Goal: Task Accomplishment & Management: Manage account settings

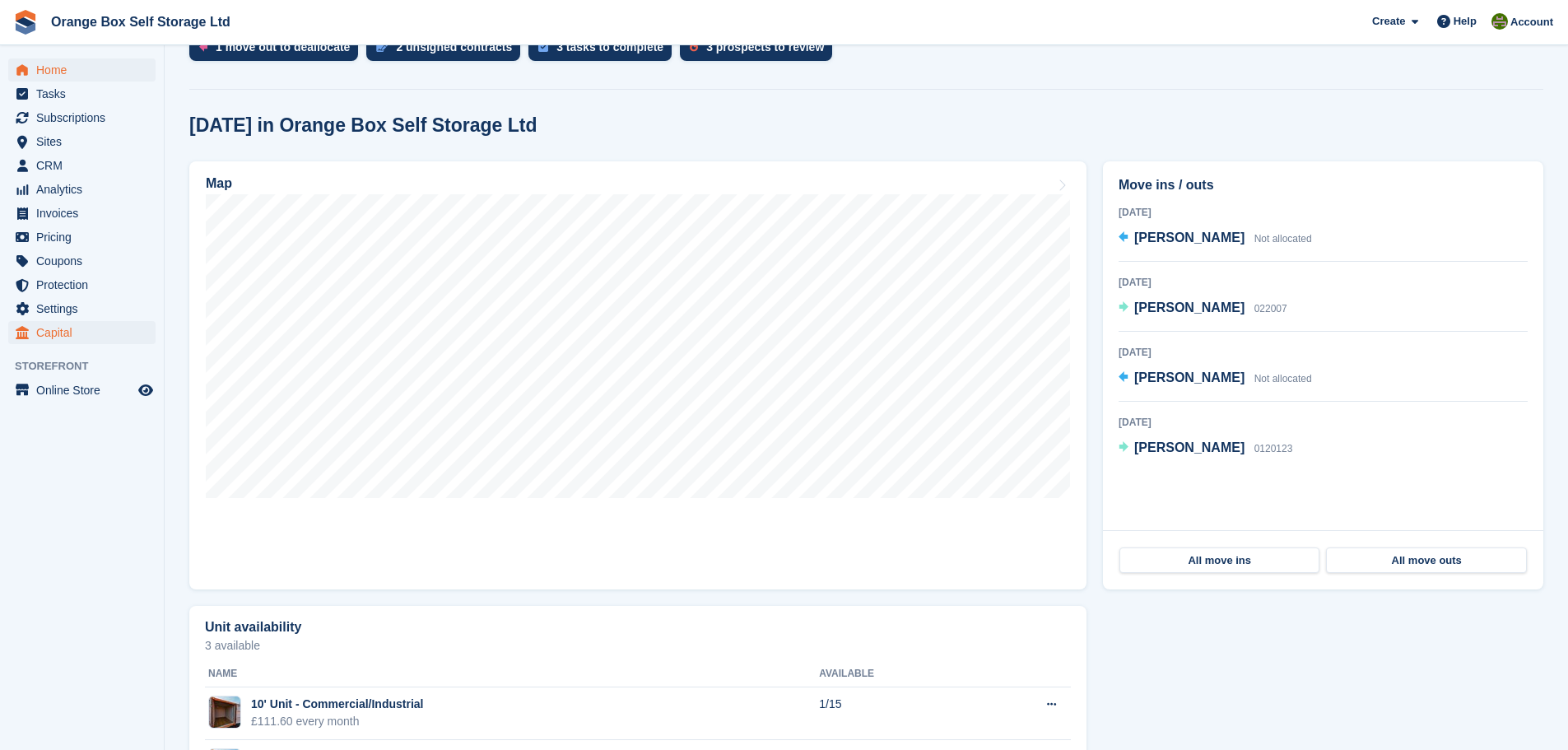
scroll to position [312, 0]
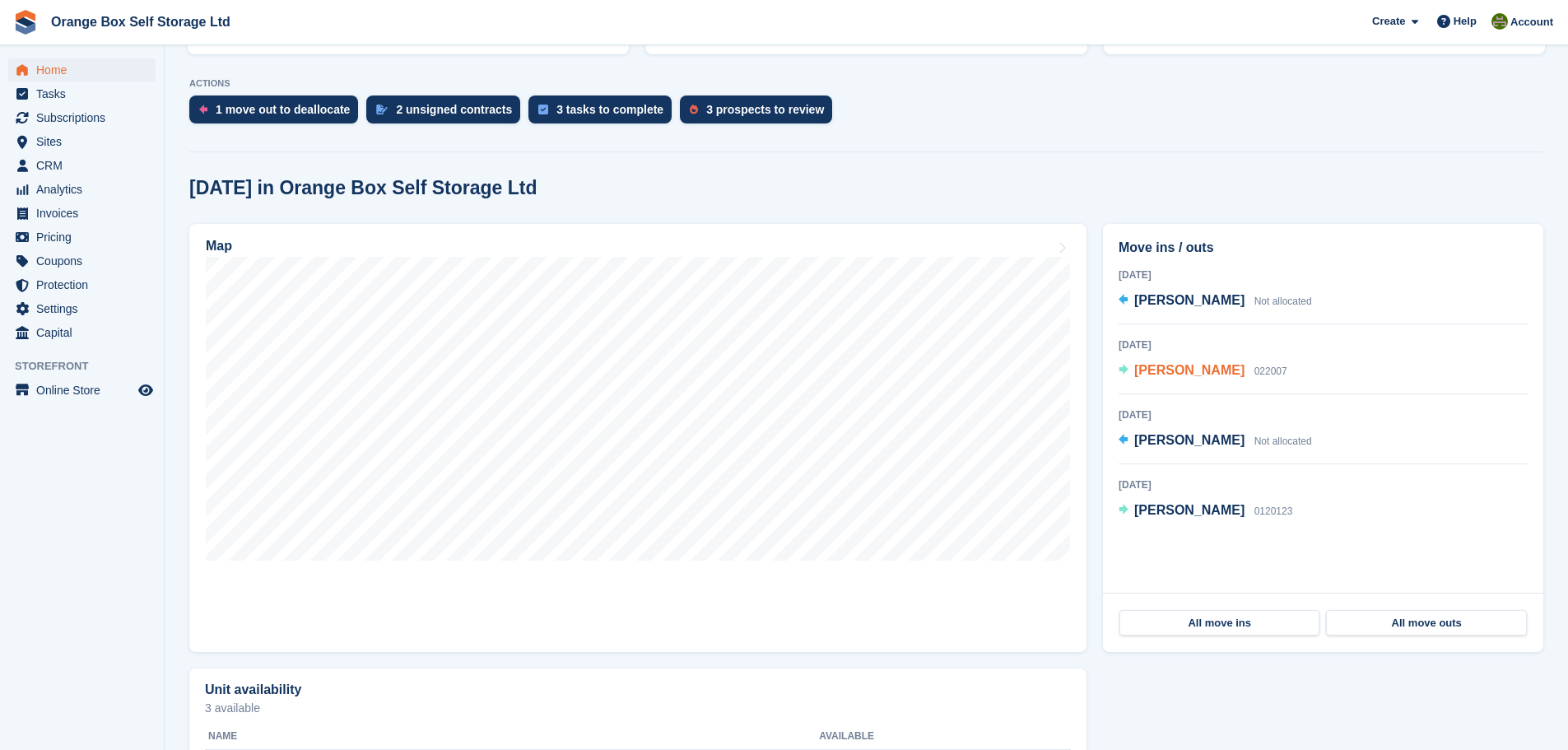
click at [1169, 371] on span "[PERSON_NAME]" at bounding box center [1190, 370] width 110 height 14
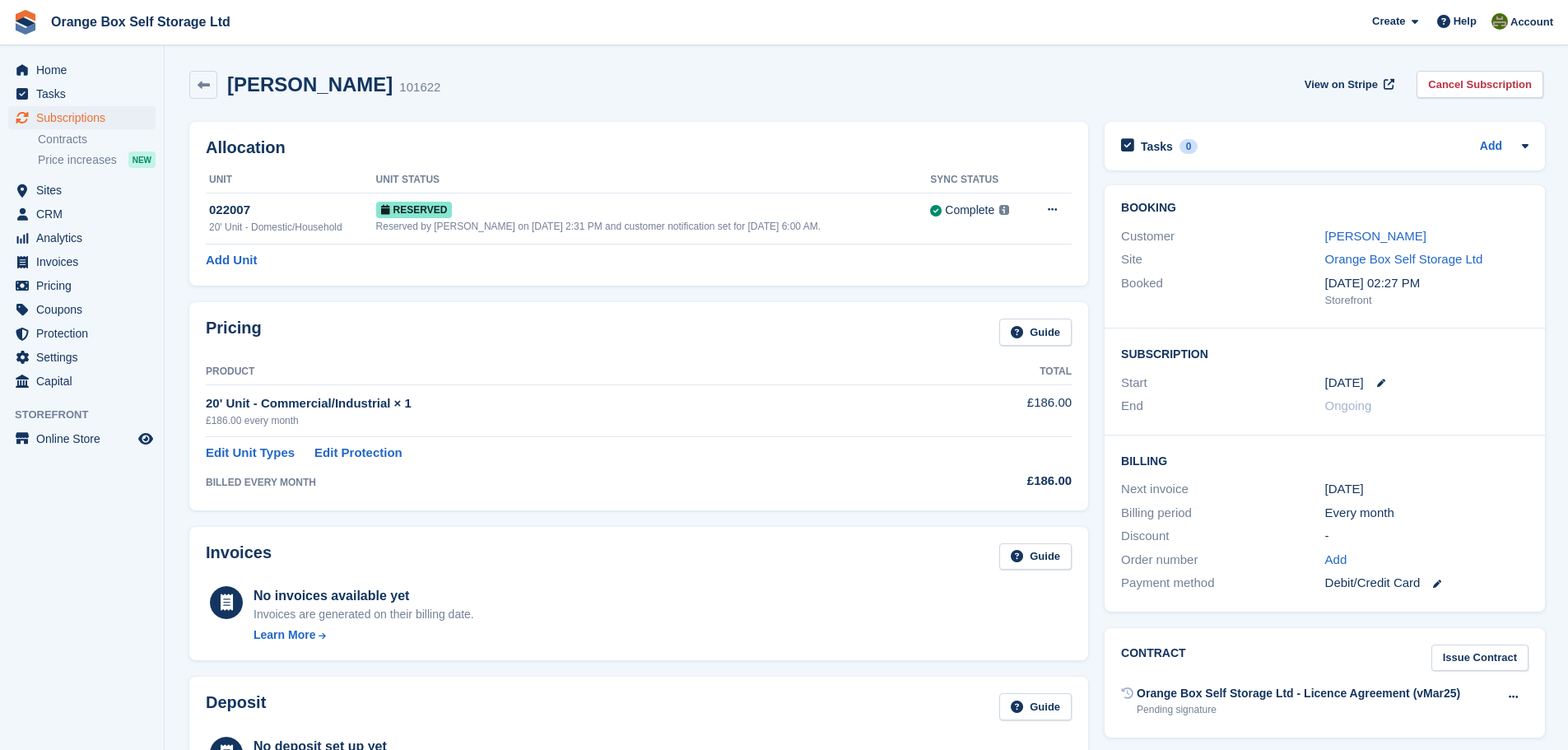
click at [1406, 225] on div "Customer dharmendra Mehta" at bounding box center [1325, 236] width 407 height 24
click at [1404, 229] on link "[PERSON_NAME]" at bounding box center [1376, 236] width 101 height 14
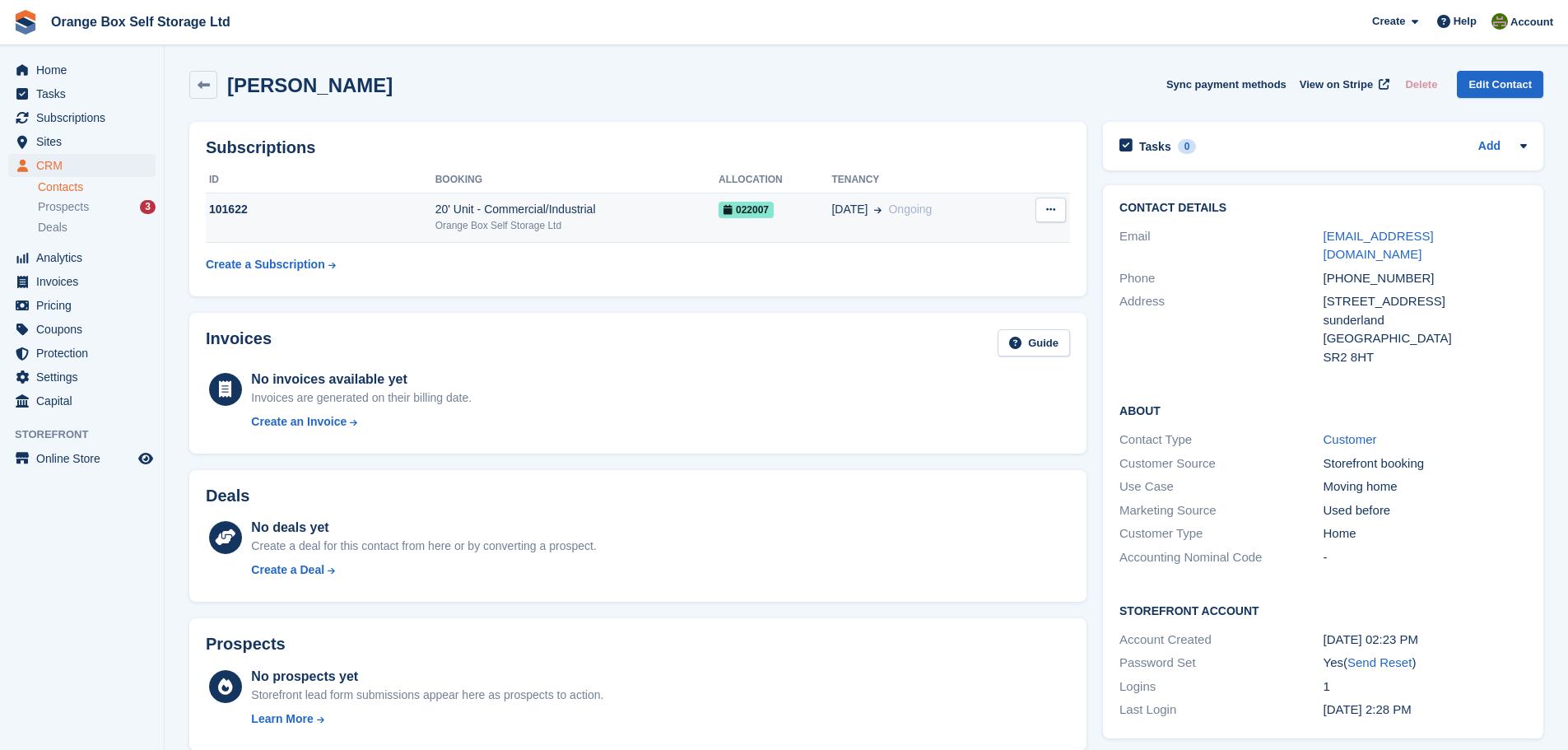
click at [770, 212] on span "022007" at bounding box center [745, 209] width 55 height 16
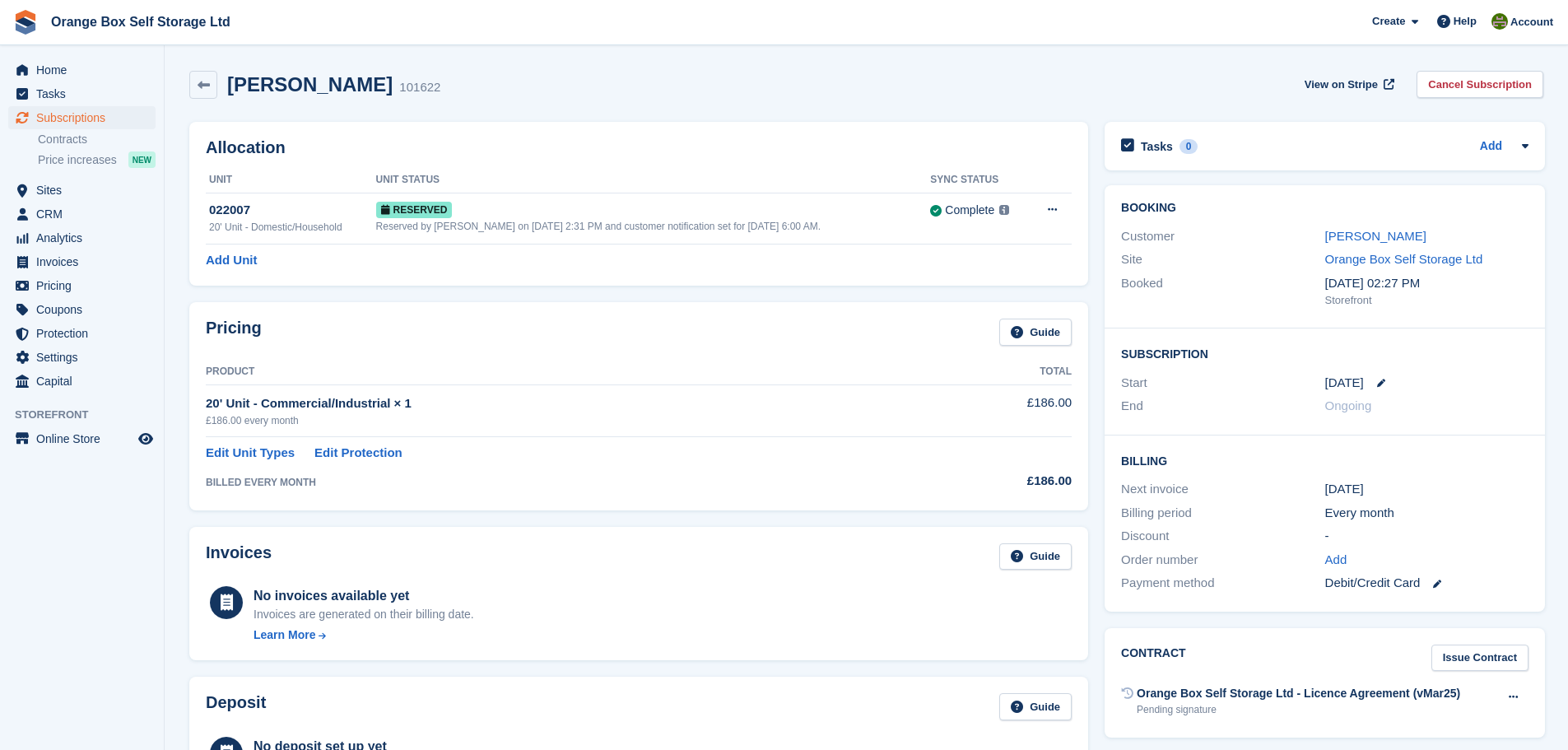
click at [108, 105] on ul "Tasks" at bounding box center [82, 94] width 164 height 24
click at [136, 64] on link "Home" at bounding box center [82, 70] width 148 height 23
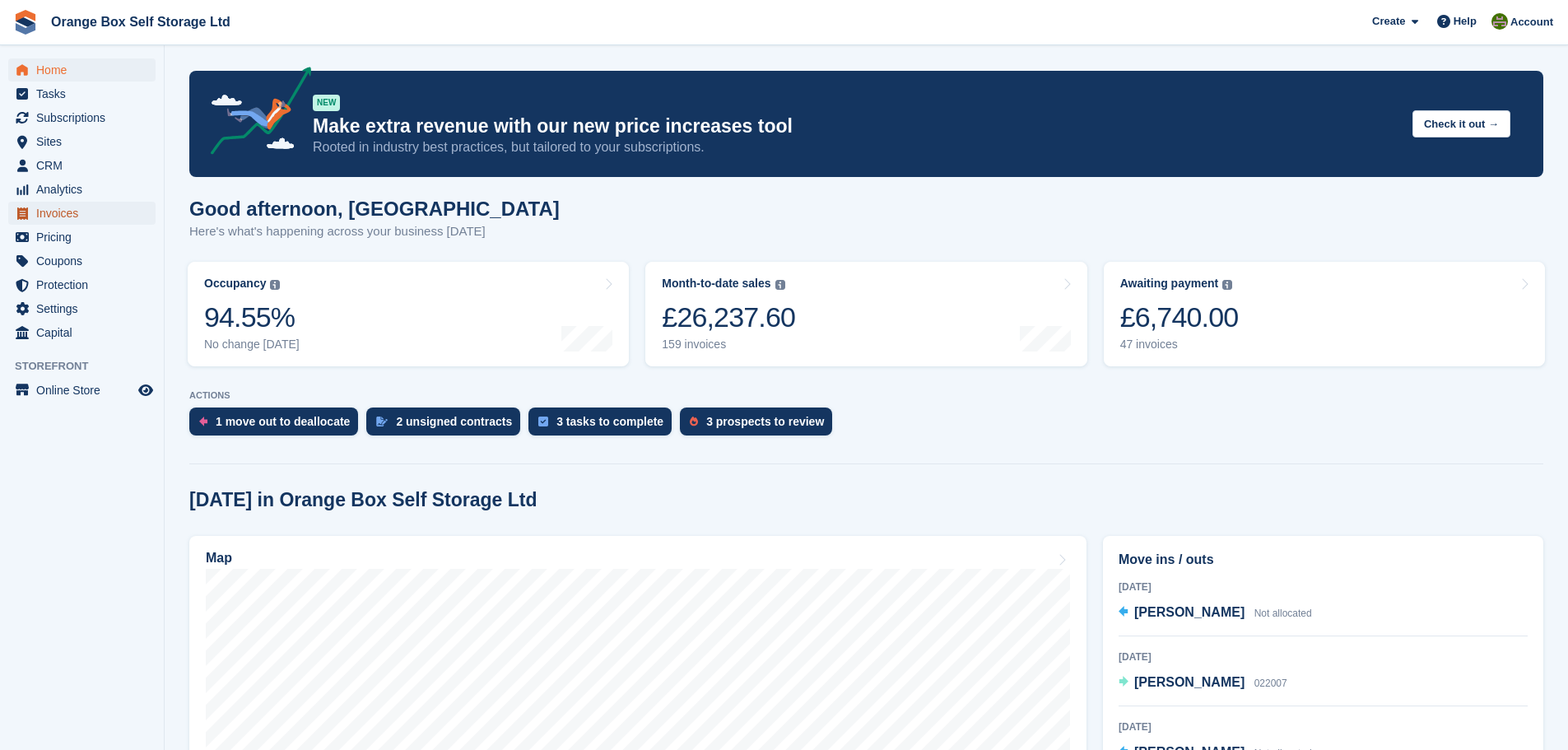
click at [65, 219] on span "Invoices" at bounding box center [86, 213] width 98 height 23
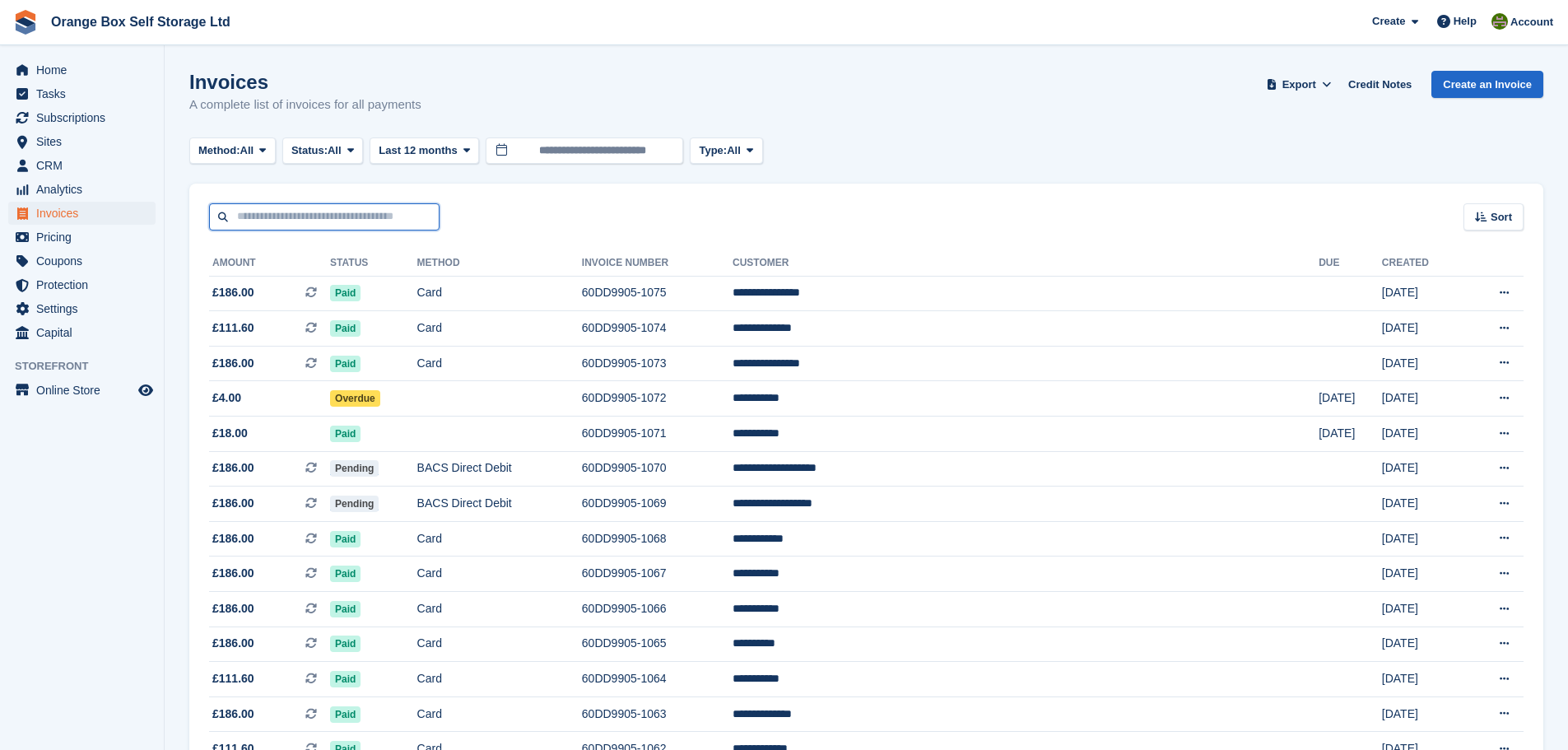
click at [266, 223] on input "text" at bounding box center [324, 217] width 231 height 27
type input "***"
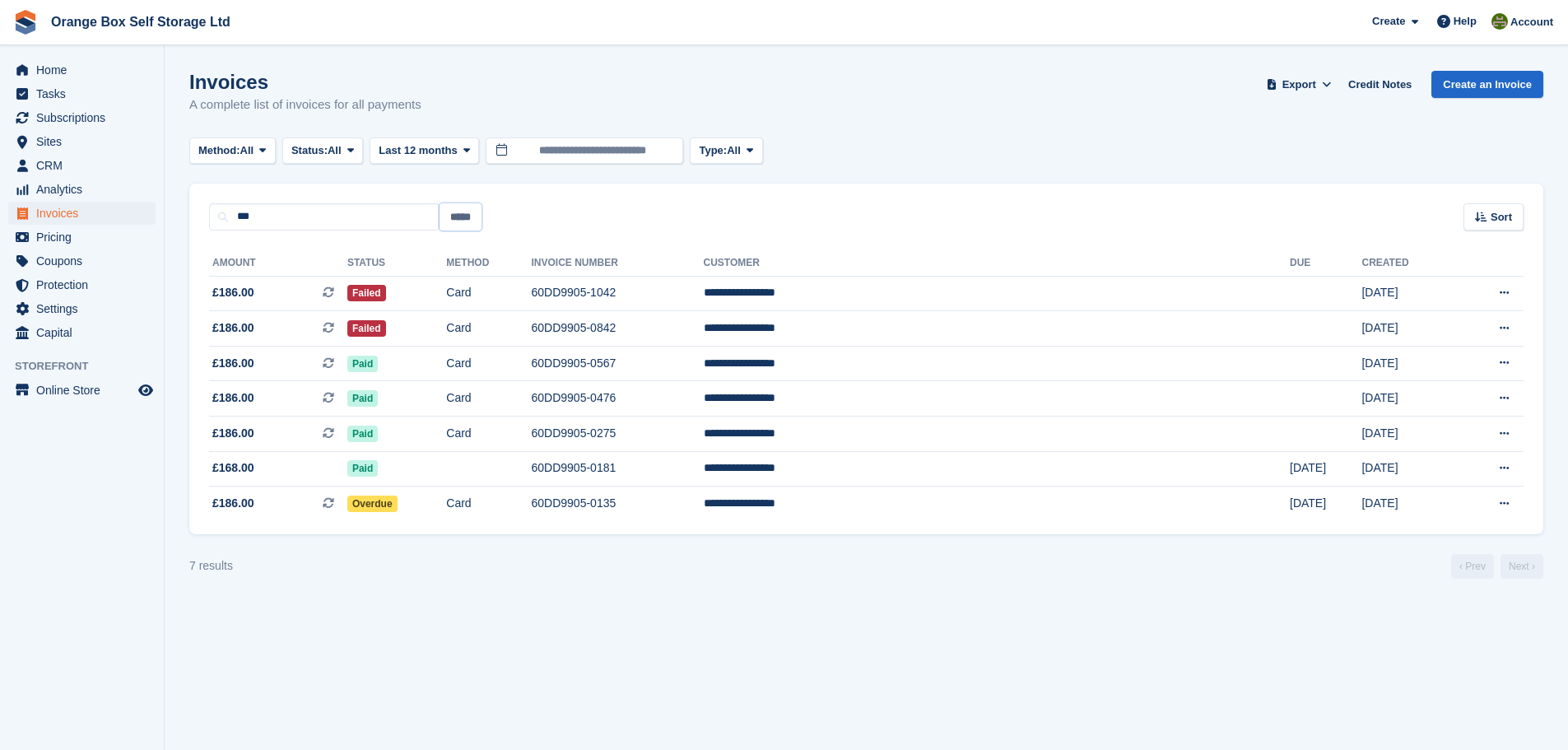
click at [466, 212] on input "*****" at bounding box center [460, 217] width 42 height 27
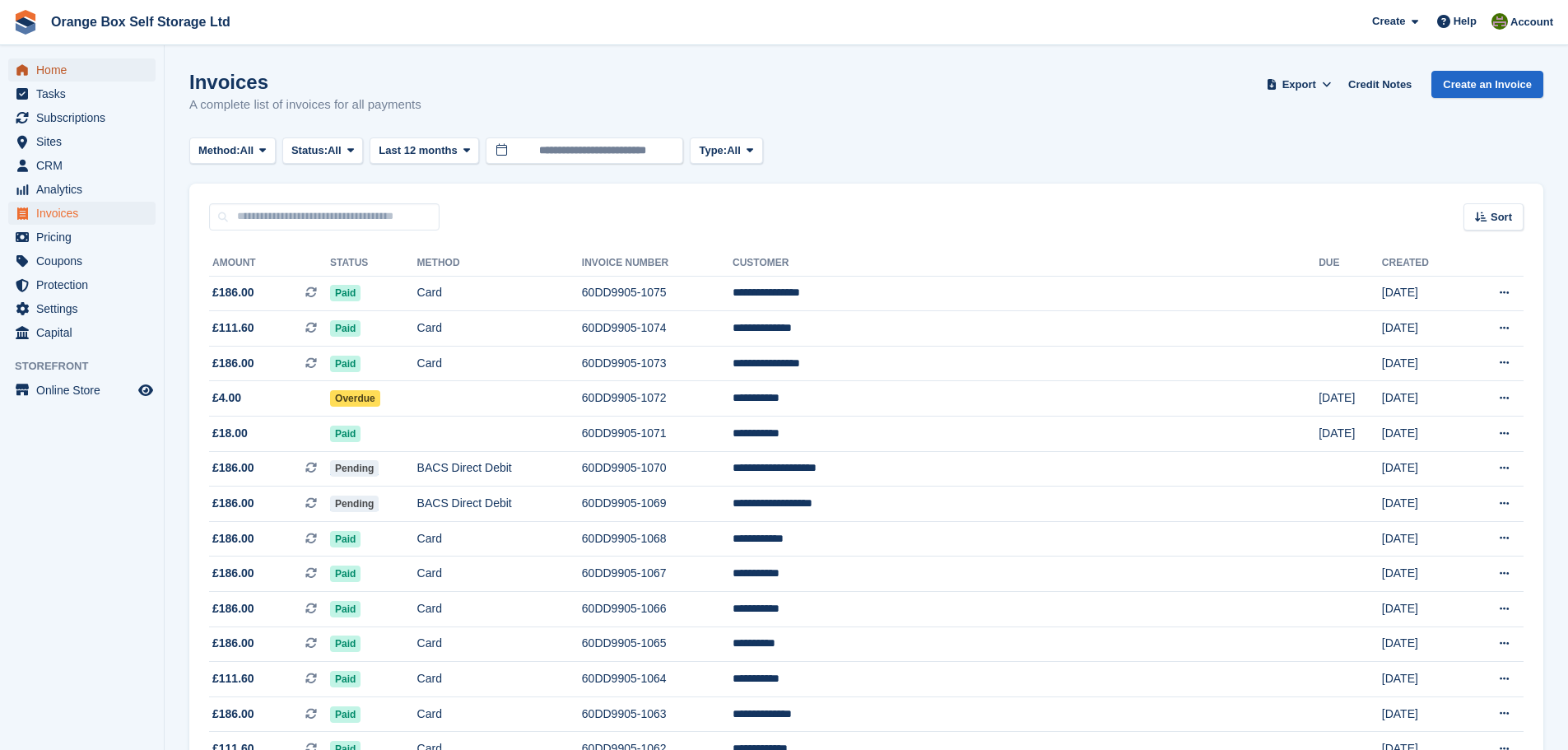
click at [58, 69] on span "Home" at bounding box center [86, 70] width 98 height 23
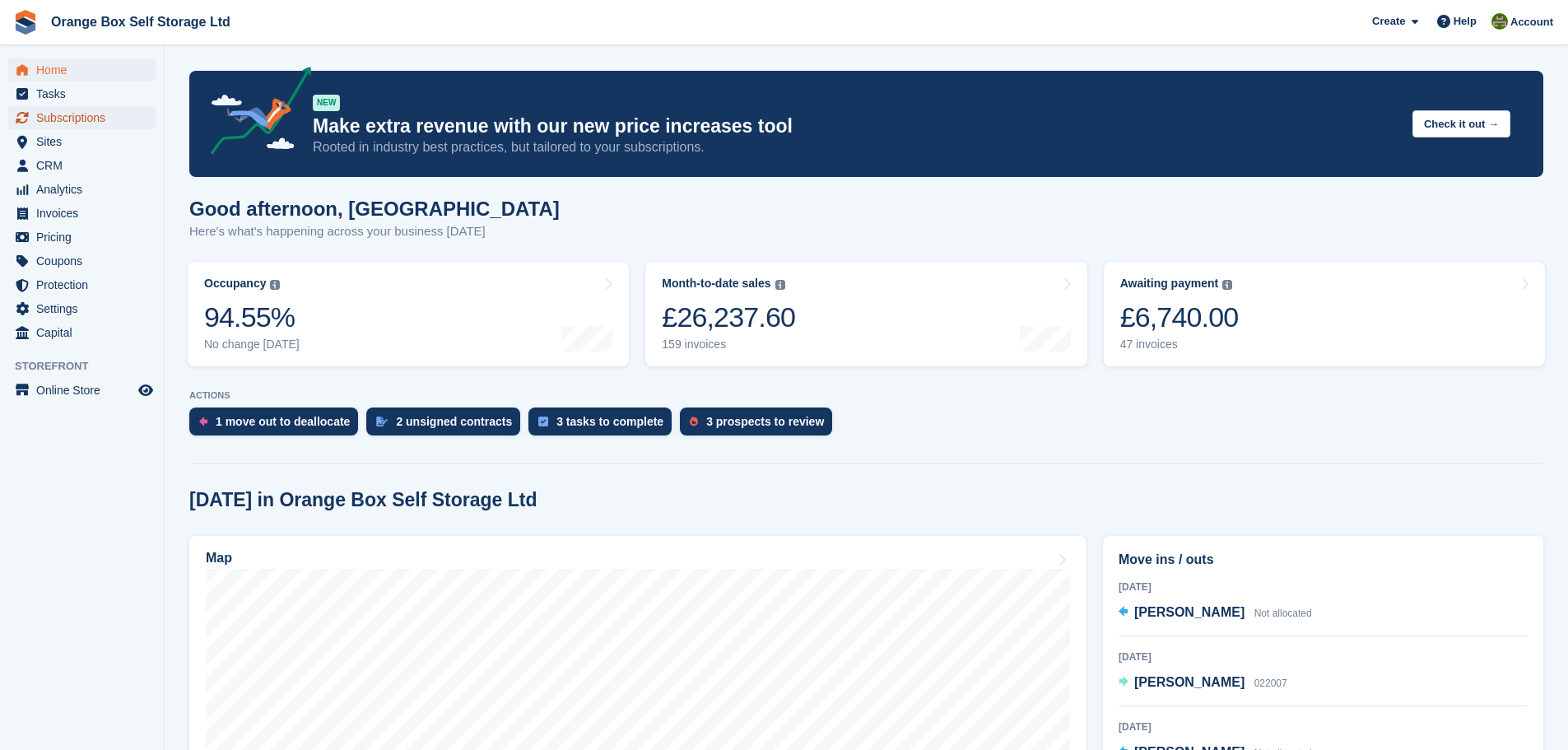
click at [68, 123] on span "Subscriptions" at bounding box center [86, 118] width 98 height 23
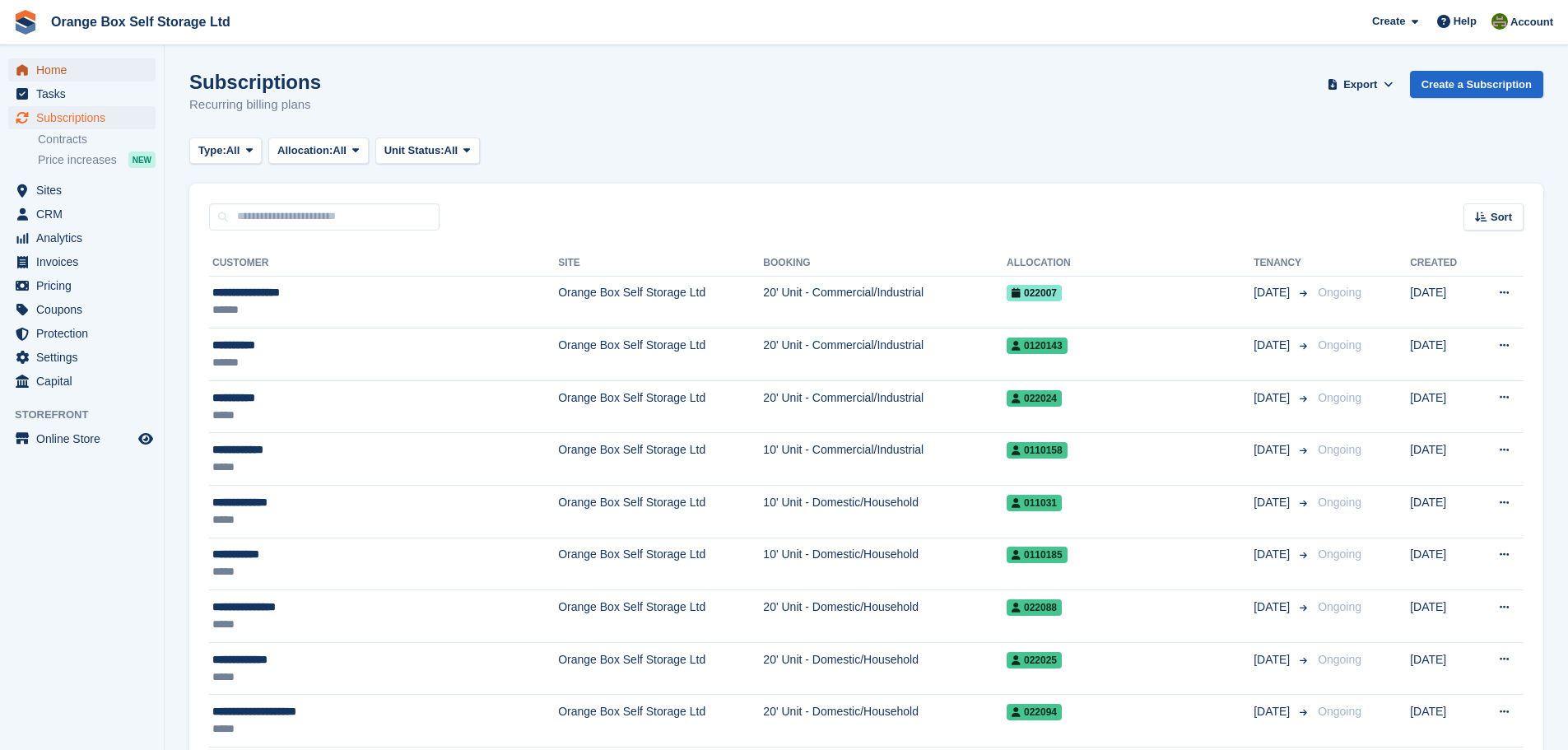
click at [70, 75] on span "Home" at bounding box center [86, 70] width 98 height 23
